Goal: Information Seeking & Learning: Learn about a topic

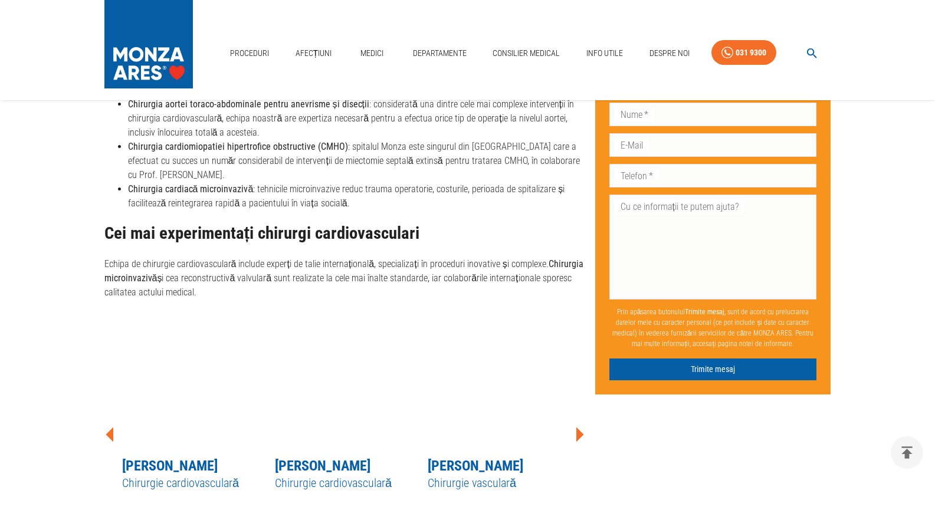
scroll to position [1294, 0]
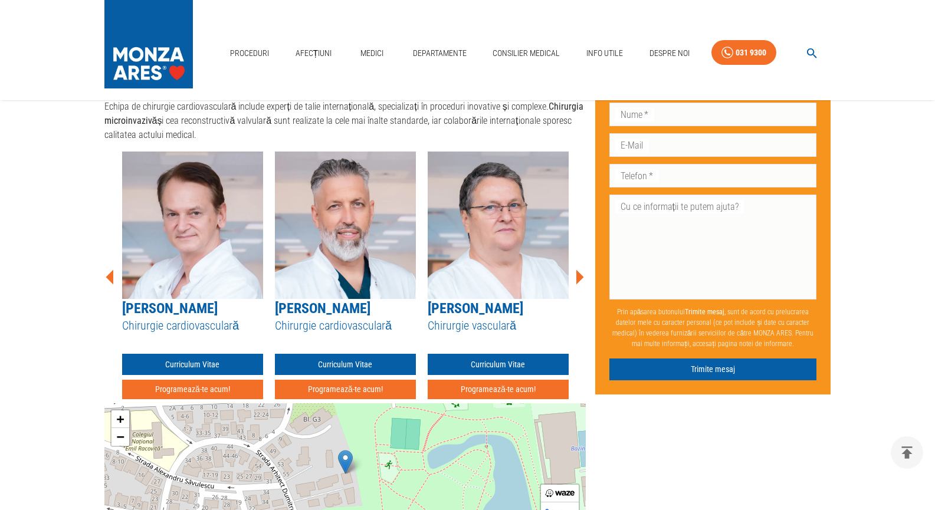
click at [499, 233] on img at bounding box center [498, 226] width 141 height 148
click at [500, 354] on link "Curriculum Vitae" at bounding box center [498, 365] width 141 height 22
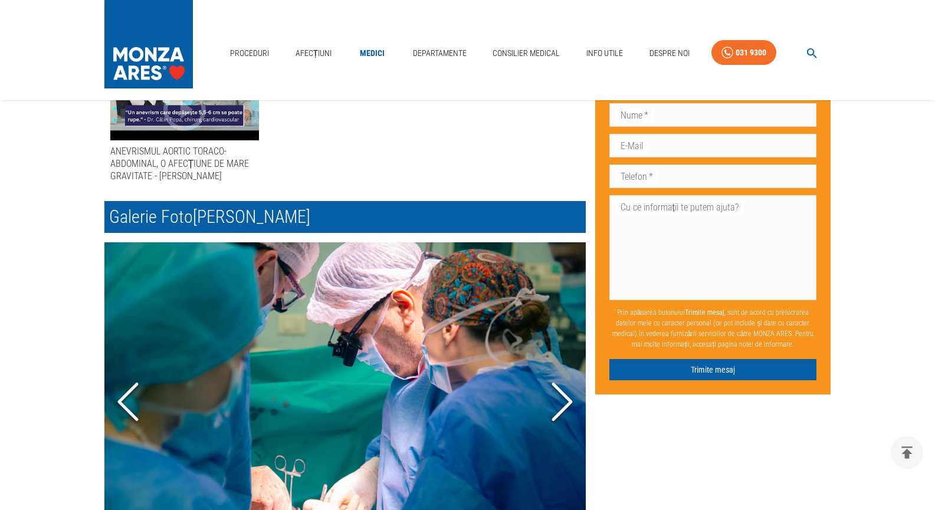
scroll to position [1180, 0]
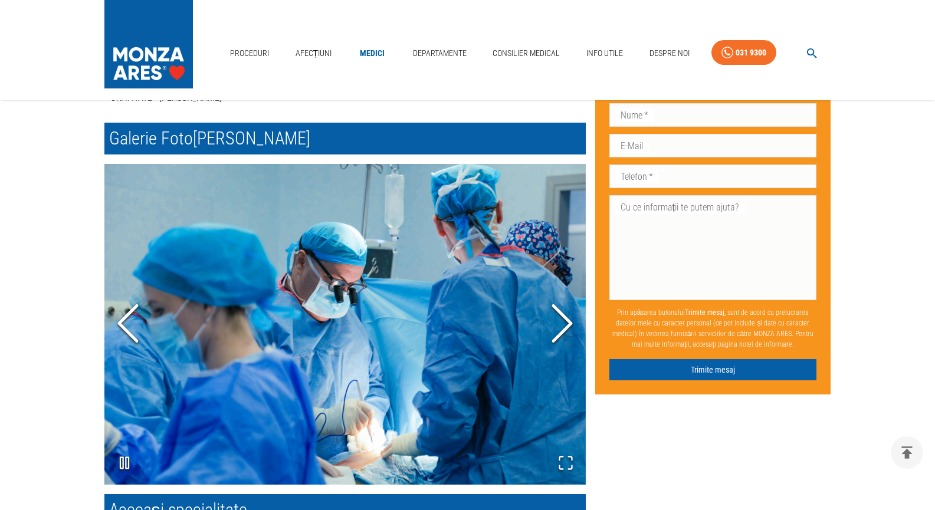
click at [559, 332] on icon "Next Slide" at bounding box center [562, 323] width 35 height 71
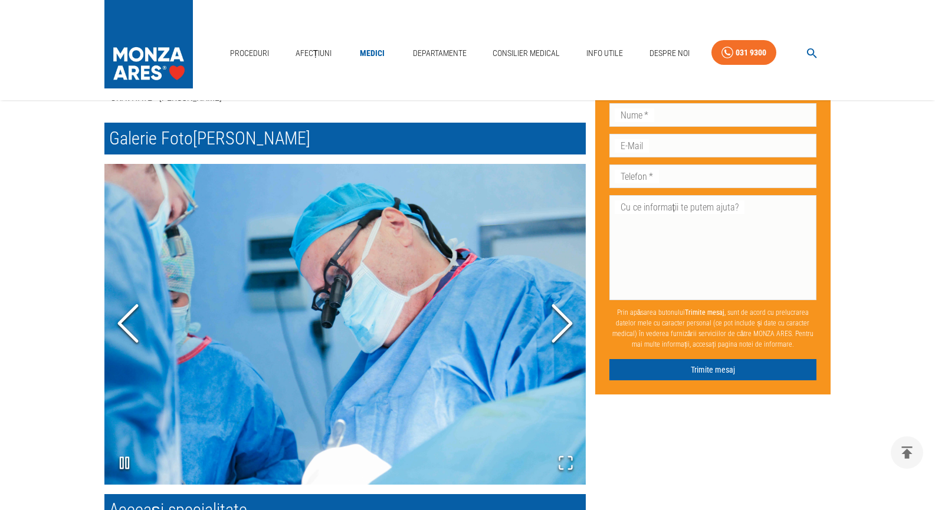
click at [559, 332] on icon "Next Slide" at bounding box center [562, 323] width 35 height 71
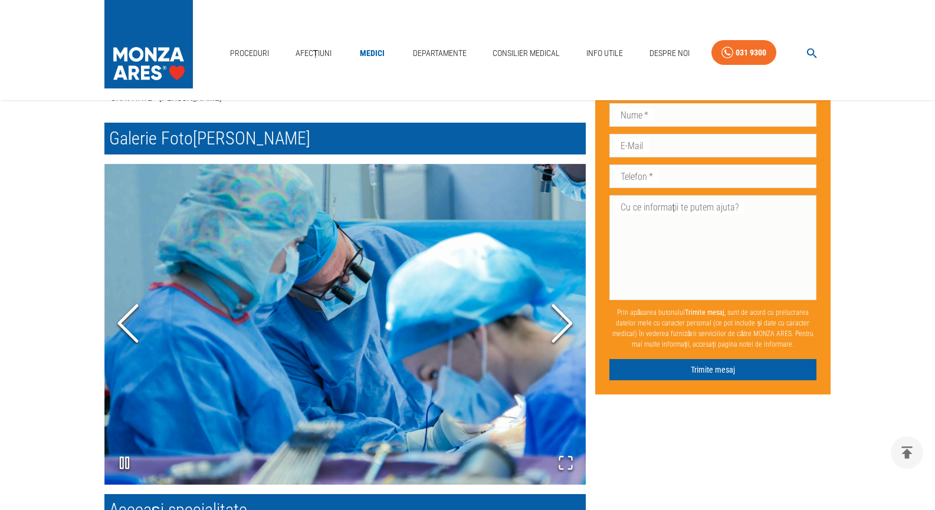
click at [559, 332] on icon "Next Slide" at bounding box center [562, 323] width 35 height 71
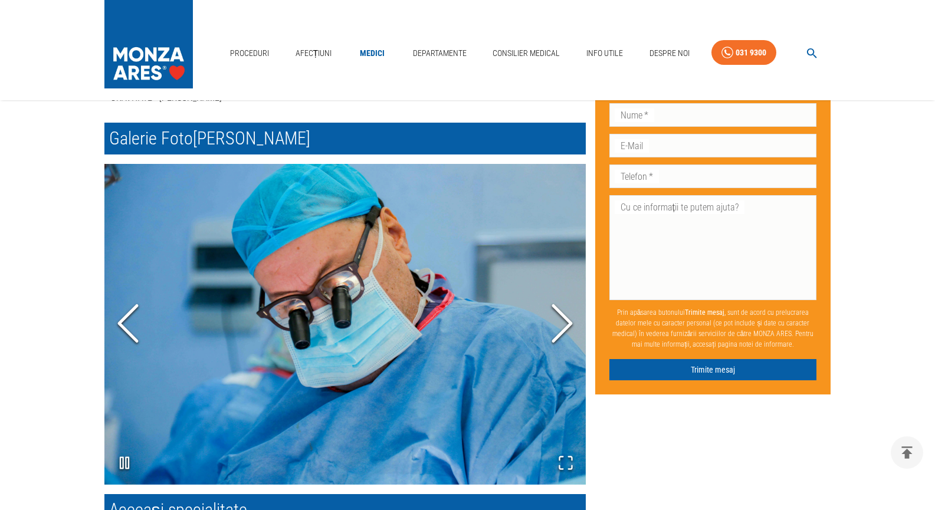
click at [559, 332] on icon "Next Slide" at bounding box center [562, 323] width 35 height 71
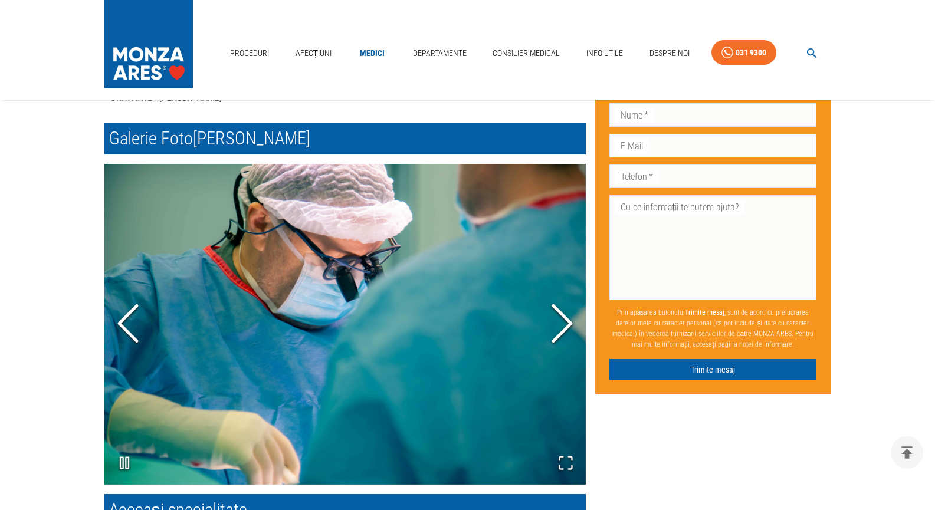
click at [559, 332] on icon "Next Slide" at bounding box center [562, 323] width 35 height 71
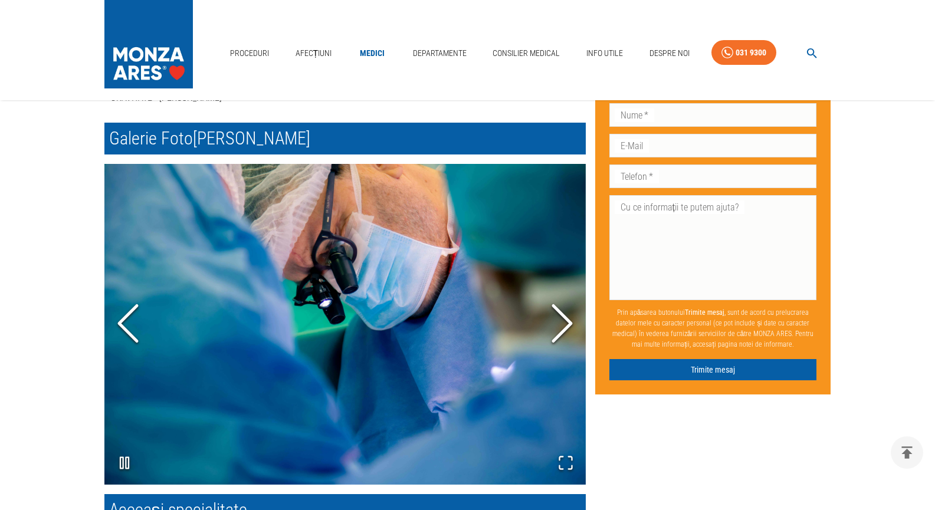
click at [559, 332] on icon "Next Slide" at bounding box center [562, 323] width 35 height 71
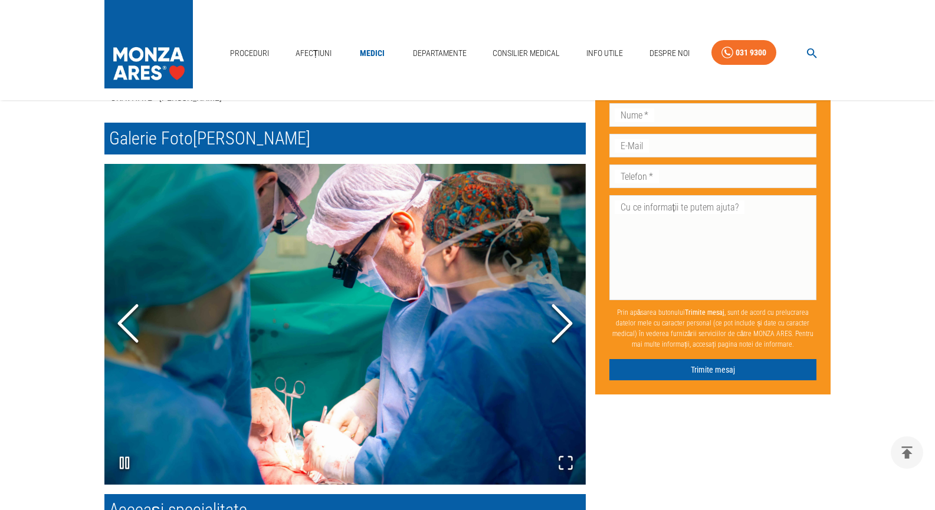
click at [559, 332] on icon "Next Slide" at bounding box center [562, 323] width 35 height 71
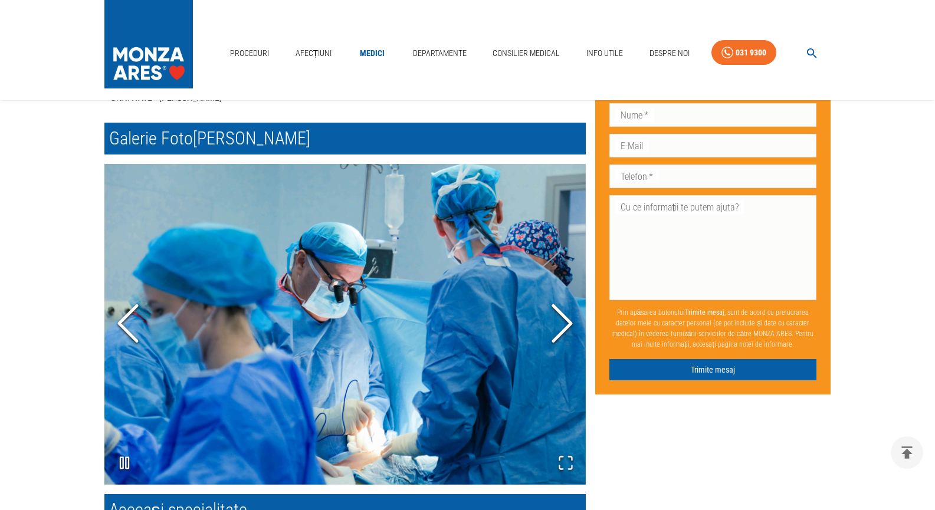
click at [559, 332] on icon "Next Slide" at bounding box center [562, 323] width 35 height 71
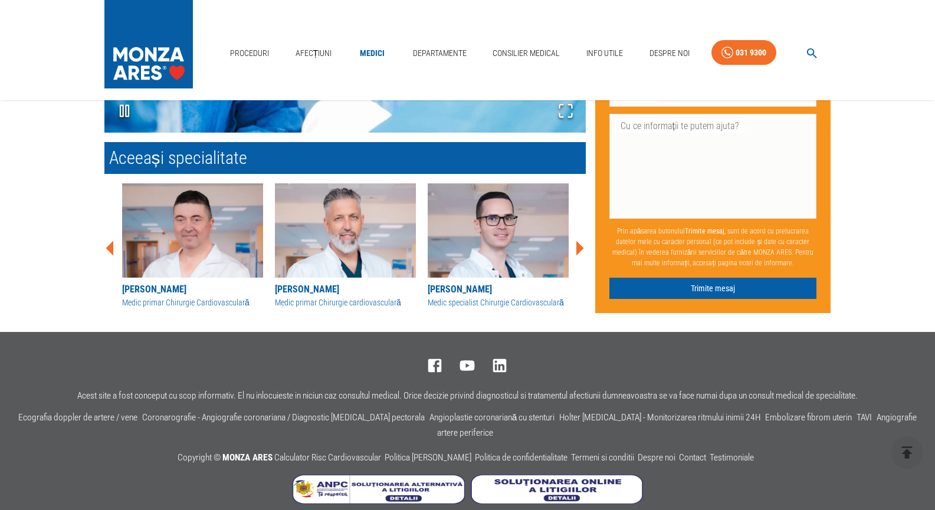
scroll to position [1453, 0]
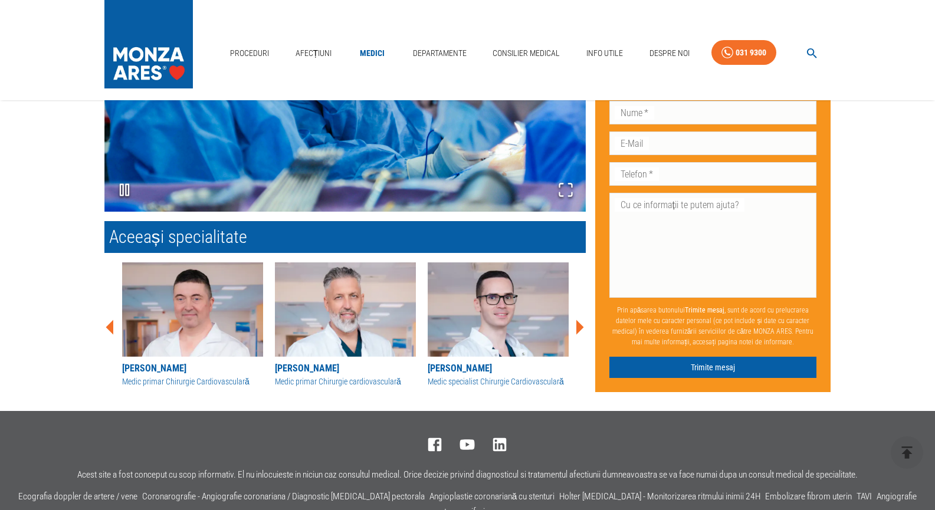
click at [107, 326] on icon at bounding box center [110, 327] width 8 height 15
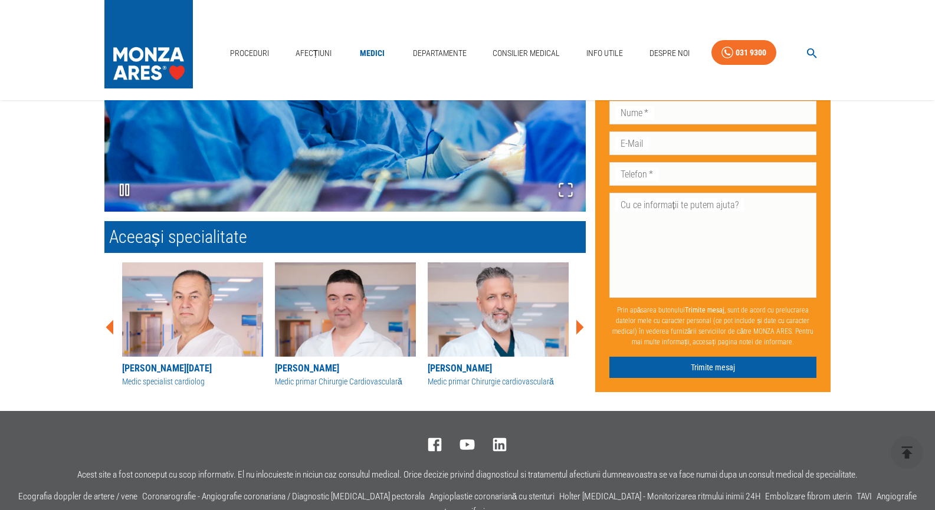
click at [107, 326] on icon at bounding box center [110, 327] width 8 height 15
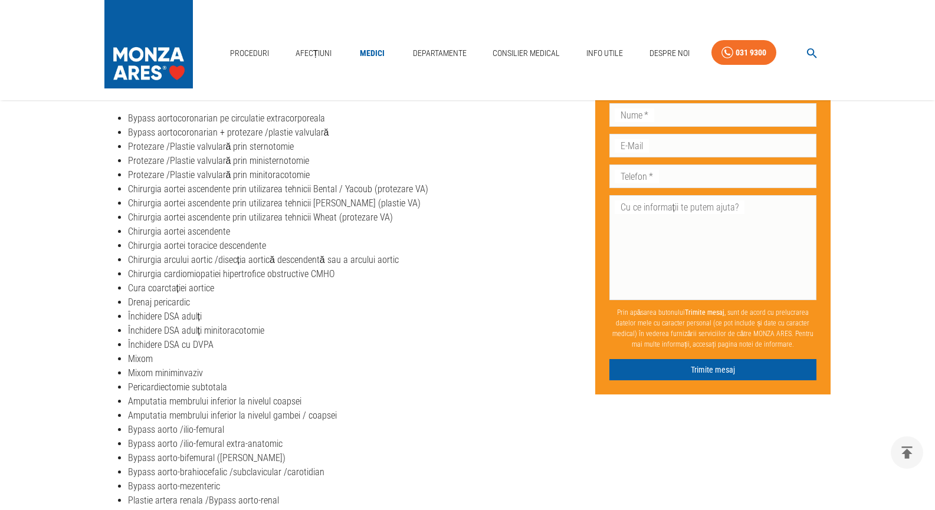
scroll to position [0, 0]
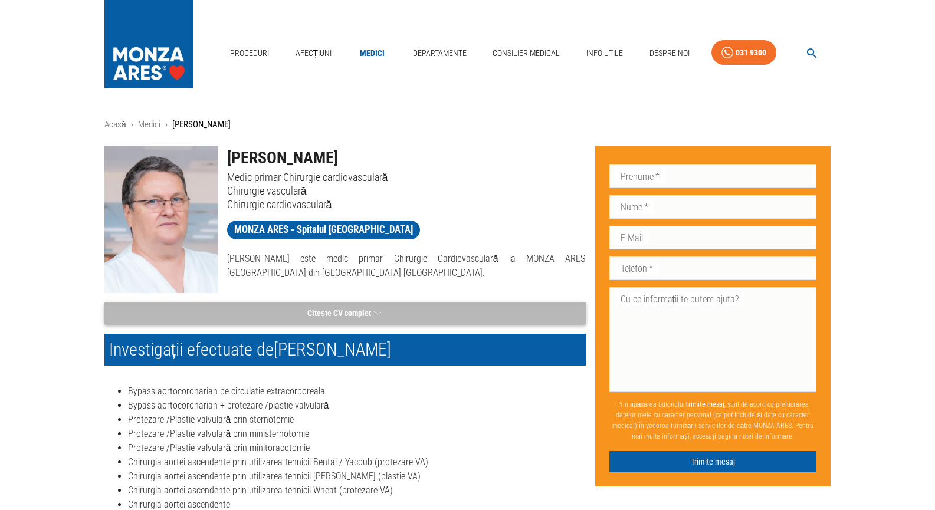
click at [346, 312] on button "Citește CV complet" at bounding box center [345, 314] width 482 height 22
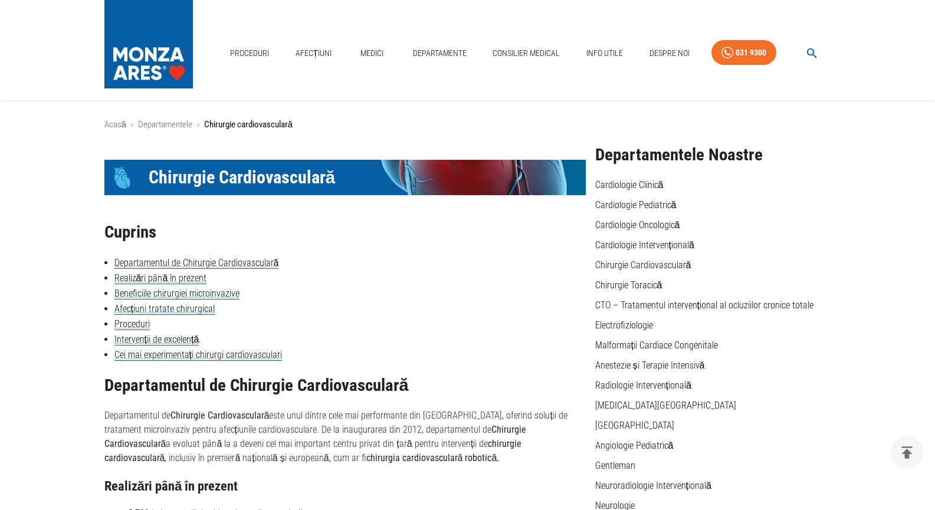
scroll to position [1294, 0]
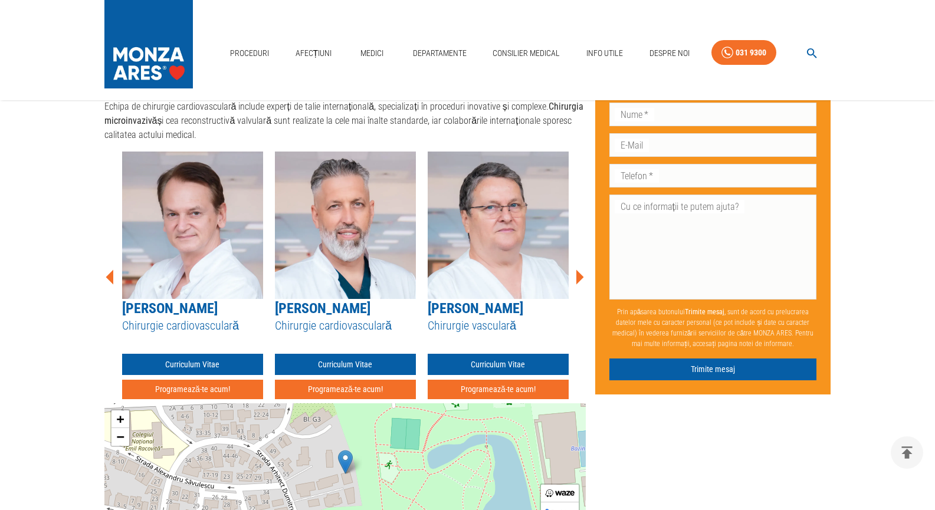
click at [196, 250] on img at bounding box center [192, 226] width 141 height 148
click at [187, 354] on link "Curriculum Vitae" at bounding box center [192, 365] width 141 height 22
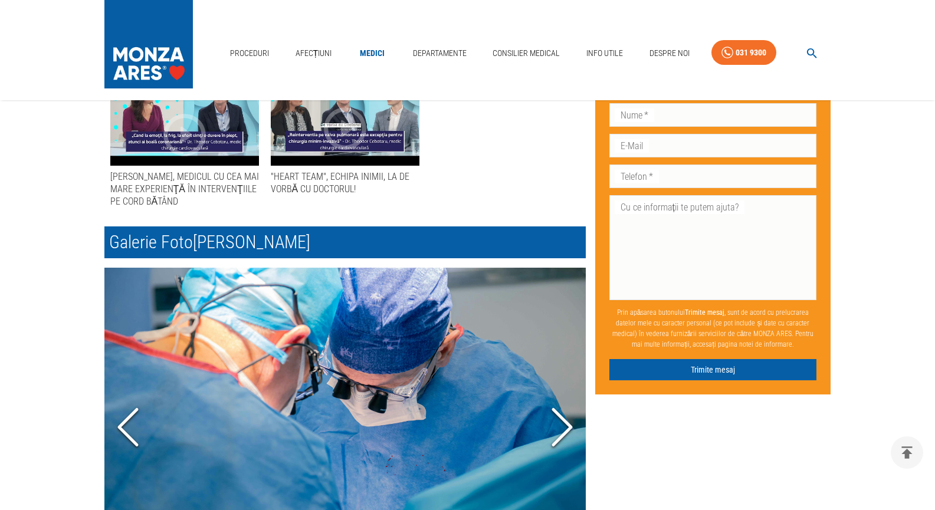
scroll to position [787, 0]
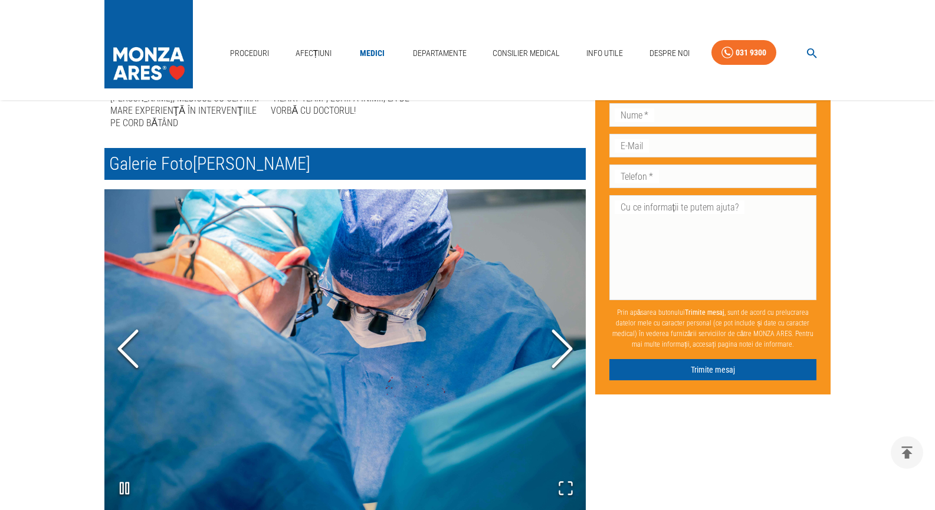
click at [563, 351] on icon "Next Slide" at bounding box center [562, 348] width 35 height 71
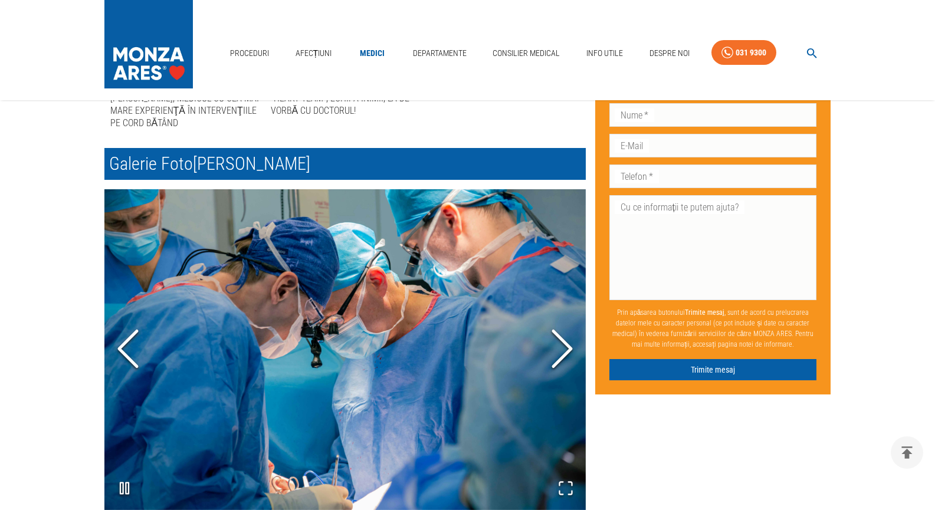
click at [563, 351] on icon "Next Slide" at bounding box center [562, 348] width 35 height 71
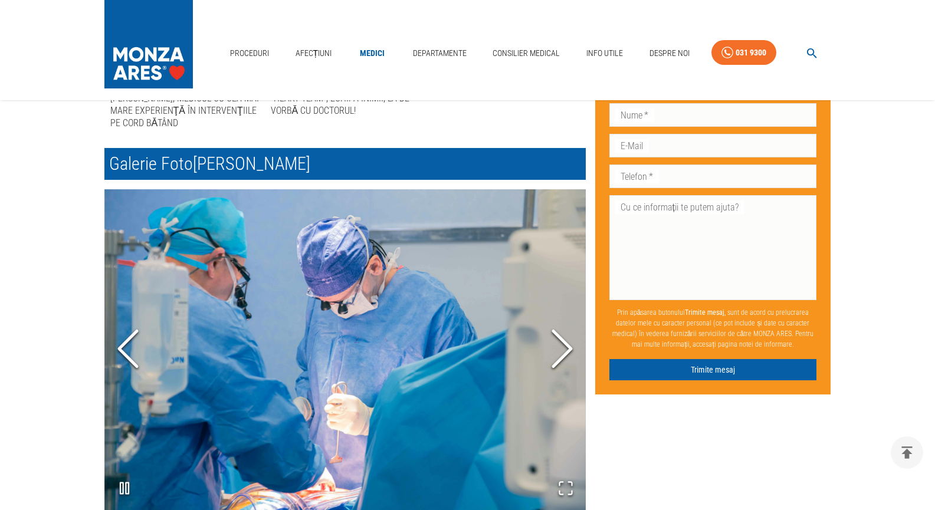
click at [563, 351] on icon "Next Slide" at bounding box center [562, 348] width 35 height 71
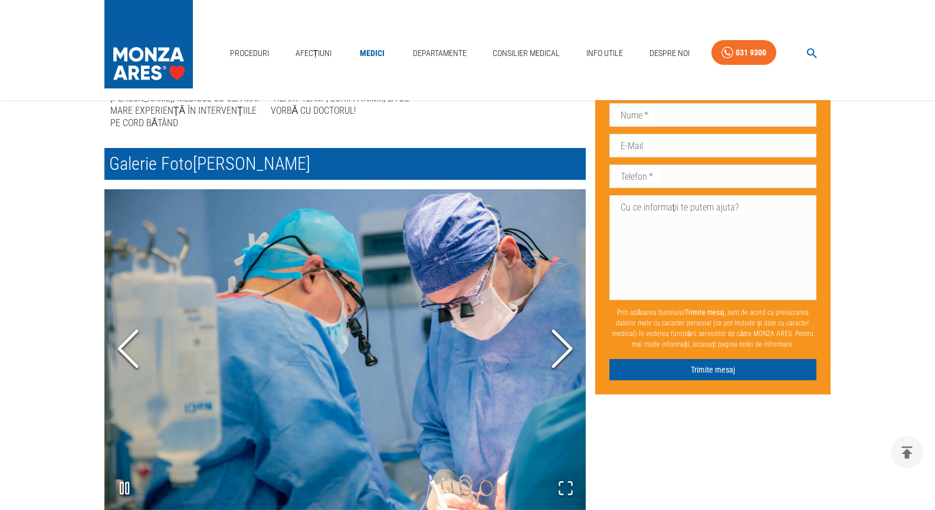
click at [563, 351] on icon "Next Slide" at bounding box center [562, 348] width 35 height 71
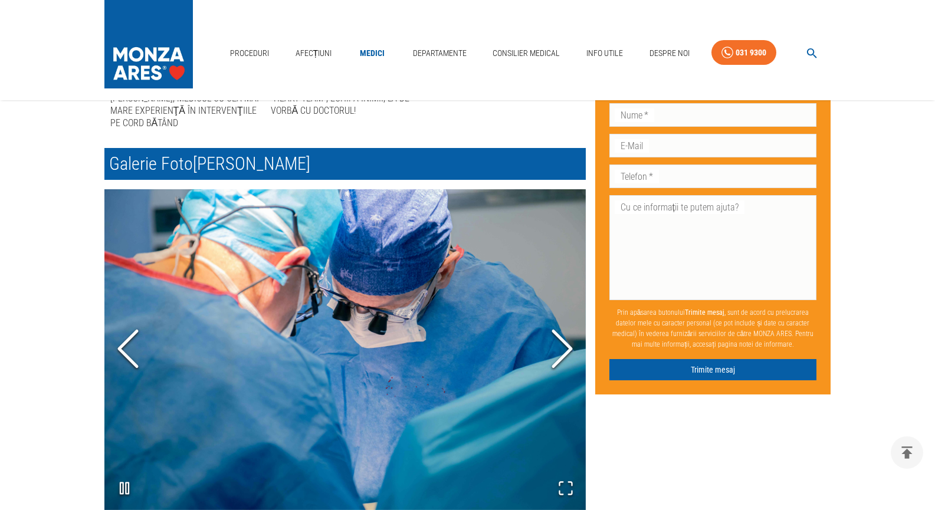
click at [563, 351] on icon "Next Slide" at bounding box center [562, 348] width 35 height 71
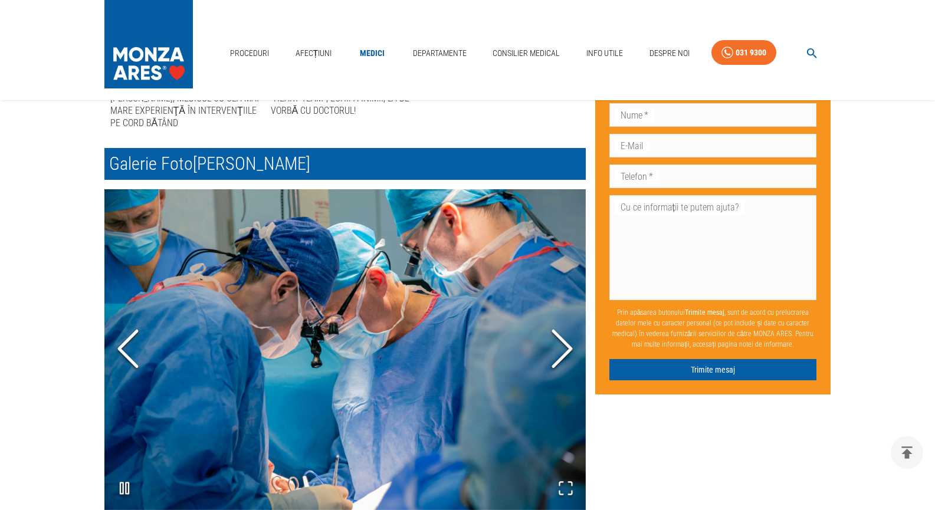
click at [563, 351] on icon "Next Slide" at bounding box center [562, 348] width 35 height 71
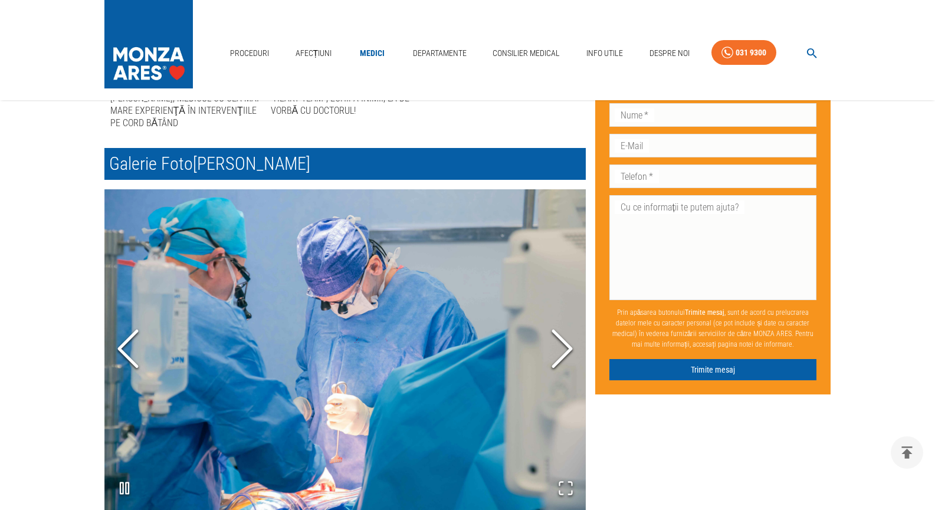
click at [563, 351] on icon "Next Slide" at bounding box center [562, 348] width 35 height 71
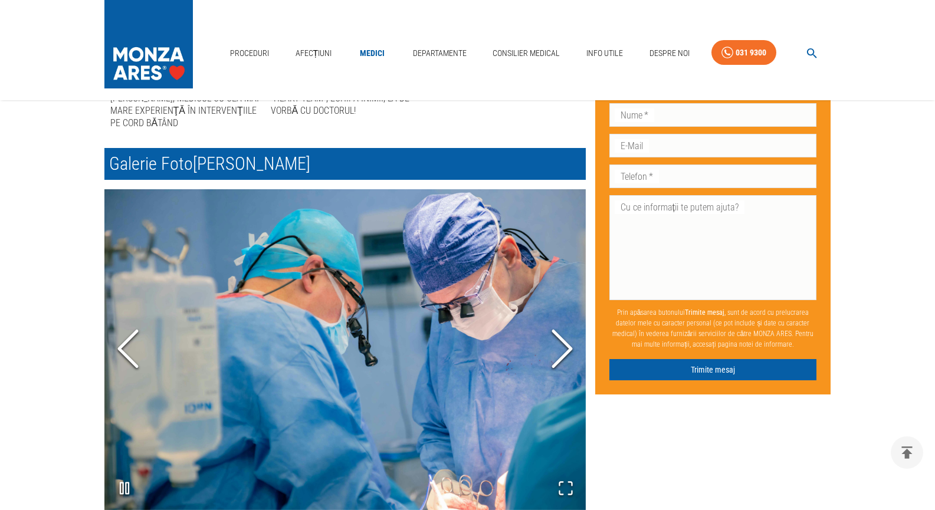
click at [563, 351] on icon "Next Slide" at bounding box center [562, 348] width 35 height 71
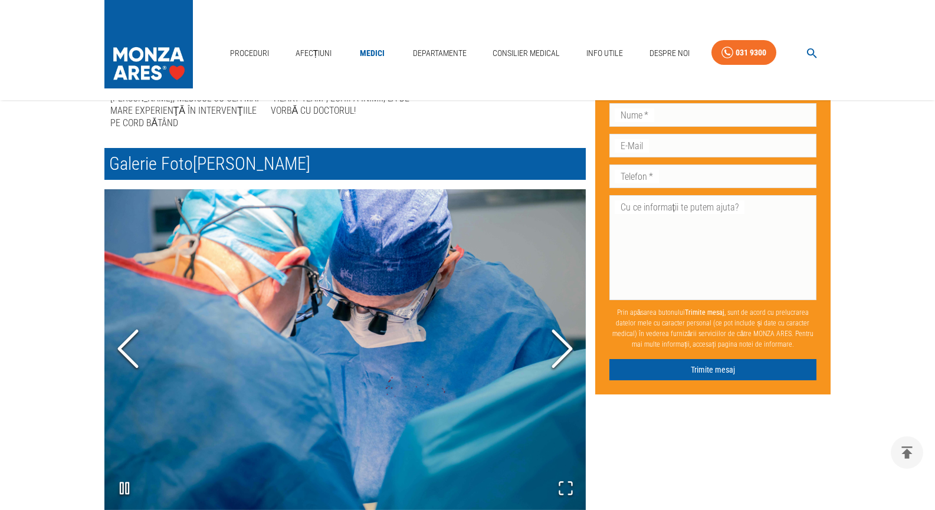
click at [563, 351] on icon "Next Slide" at bounding box center [562, 348] width 35 height 71
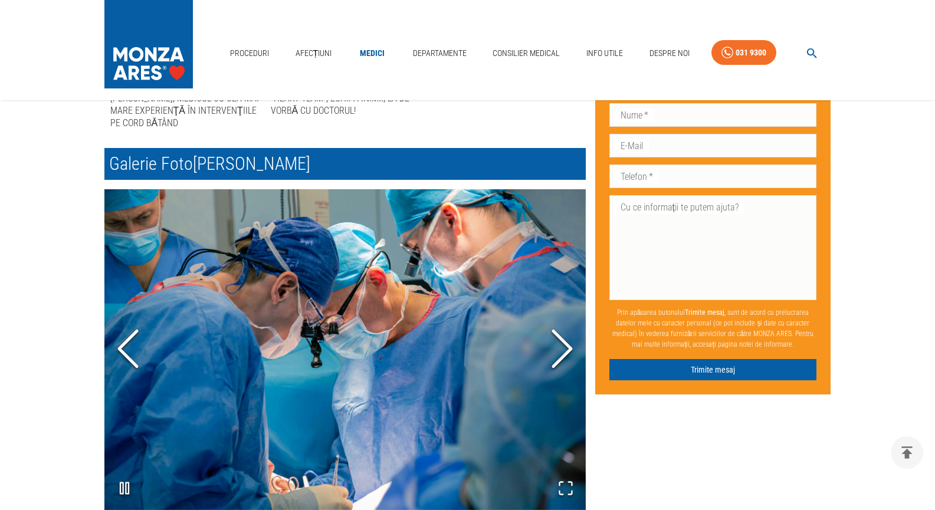
click at [563, 351] on icon "Next Slide" at bounding box center [562, 348] width 35 height 71
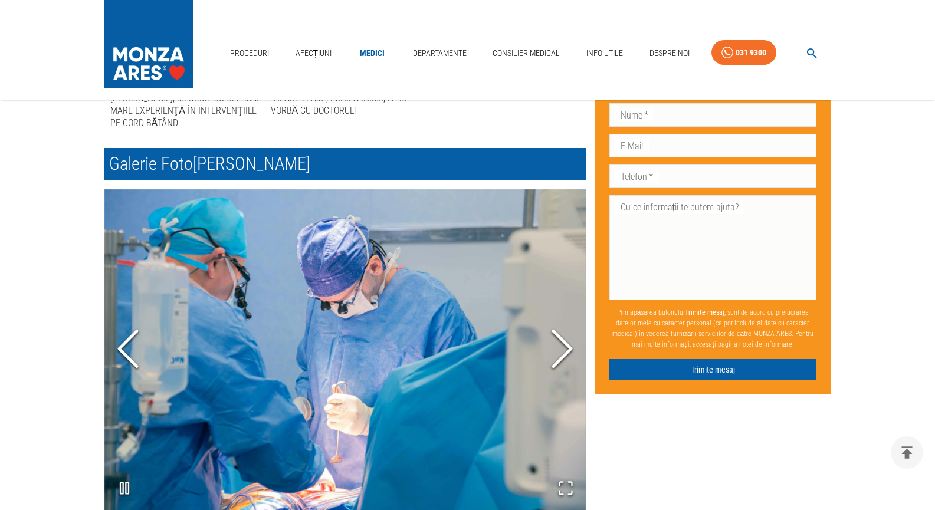
scroll to position [1101, 0]
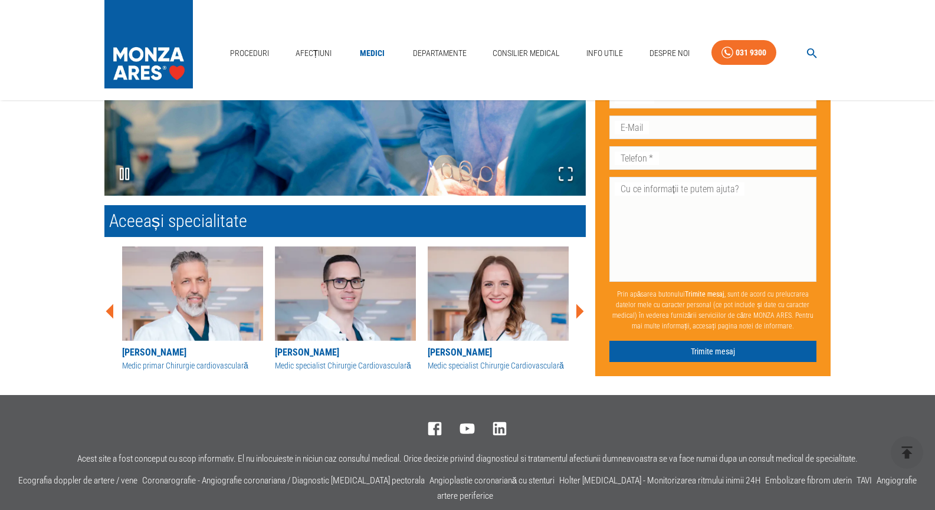
click at [479, 325] on img at bounding box center [498, 294] width 141 height 94
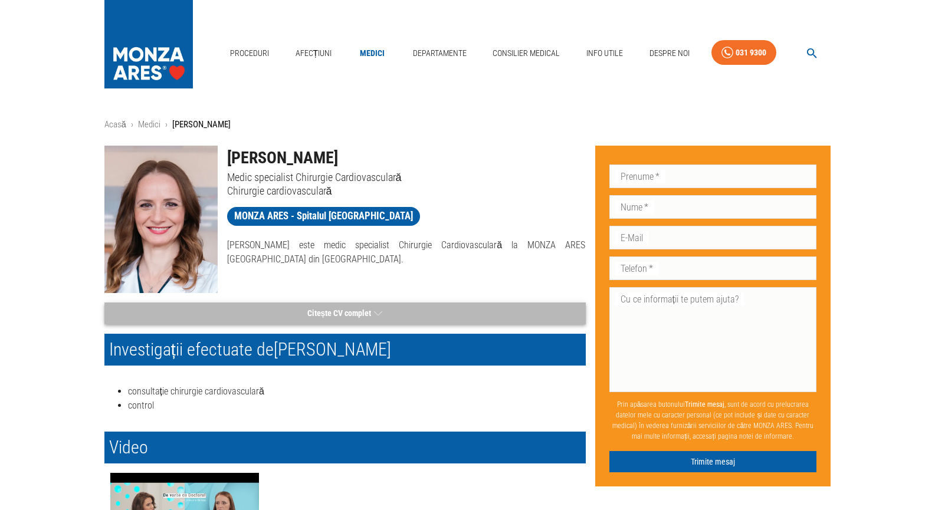
click at [339, 311] on button "Citește CV complet" at bounding box center [345, 314] width 482 height 22
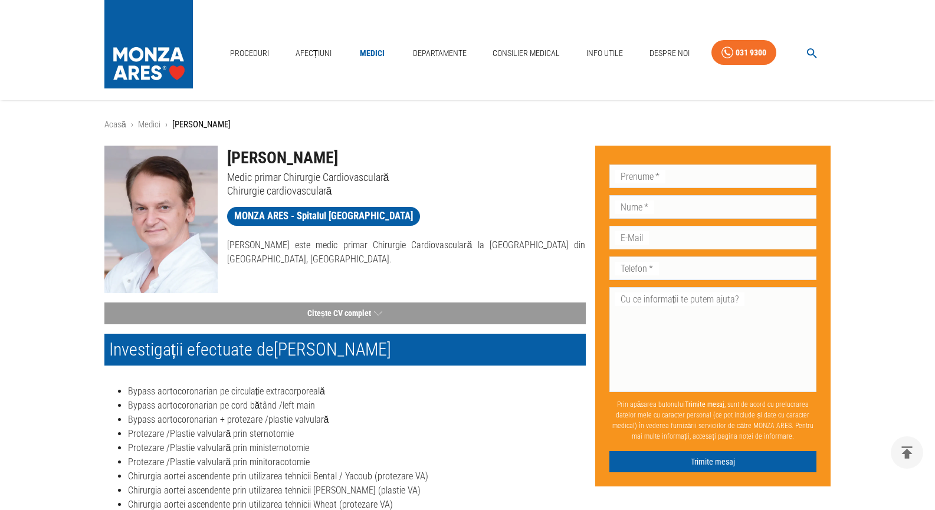
scroll to position [1101, 0]
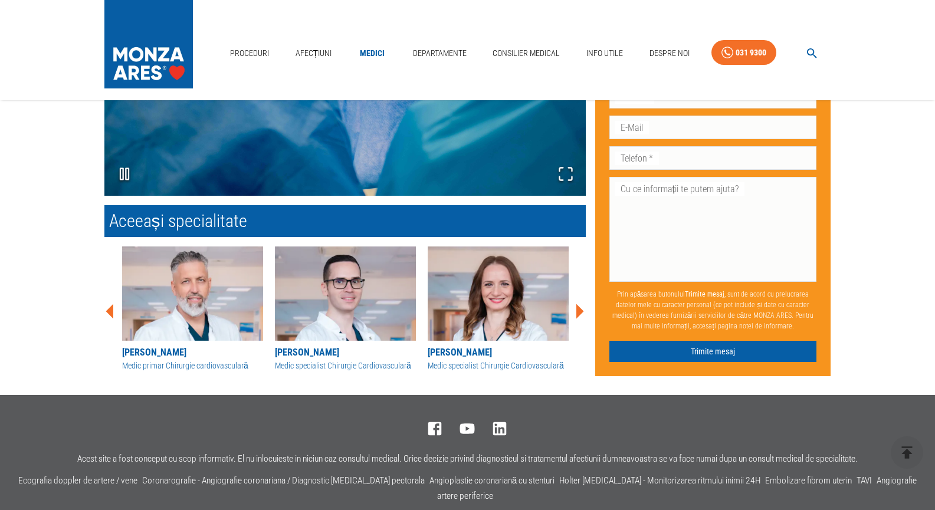
click at [182, 319] on img at bounding box center [192, 294] width 141 height 94
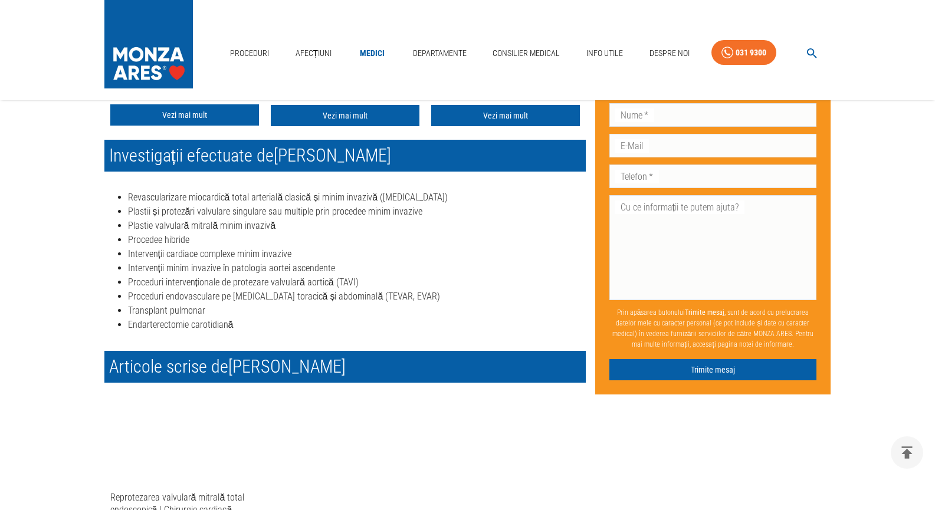
scroll to position [551, 0]
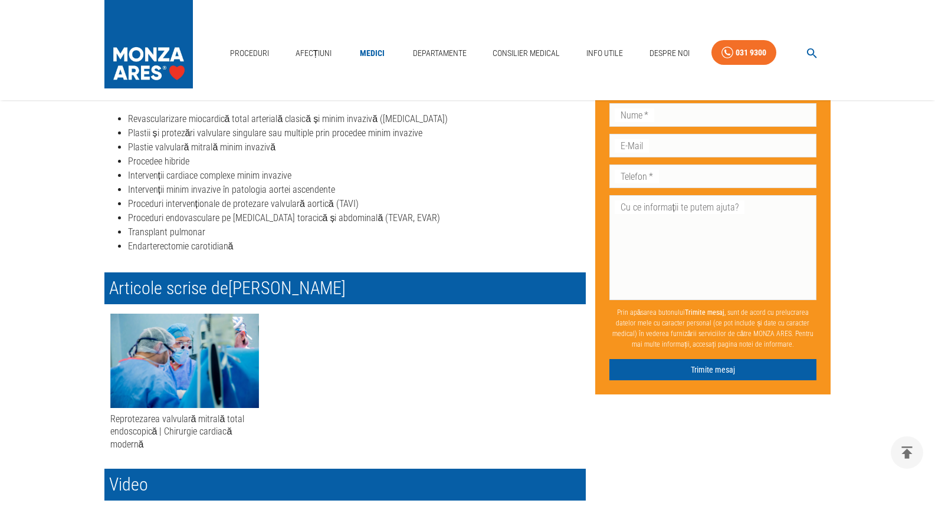
click at [167, 352] on img at bounding box center [184, 361] width 149 height 94
